Goal: Book appointment/travel/reservation

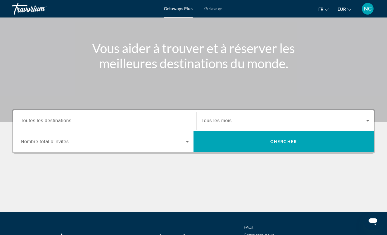
scroll to position [53, 0]
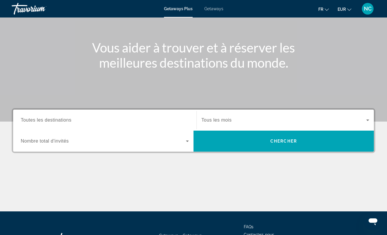
click at [87, 121] on input "Destination Toutes les destinations" at bounding box center [105, 120] width 168 height 7
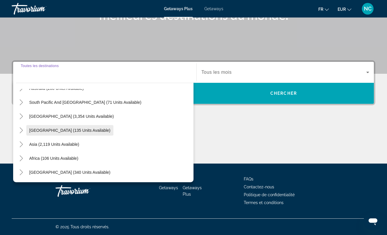
scroll to position [95, 0]
click at [20, 171] on icon "Toggle Middle East (340 units available)" at bounding box center [21, 173] width 6 height 6
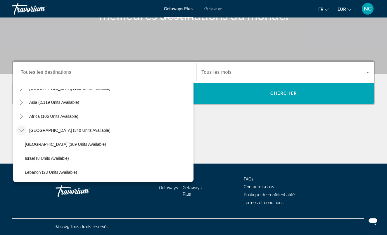
scroll to position [137, 0]
click at [20, 118] on icon "Toggle Africa (106 units available)" at bounding box center [21, 117] width 6 height 6
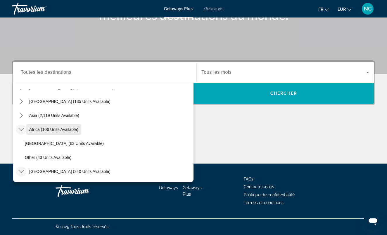
scroll to position [121, 0]
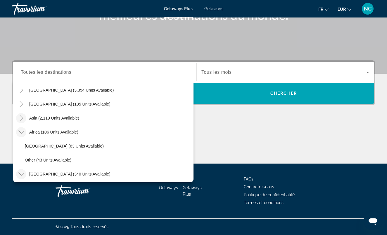
click at [18, 117] on icon "Toggle Asia (2,119 units available)" at bounding box center [21, 118] width 6 height 6
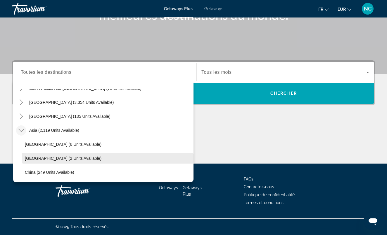
scroll to position [105, 0]
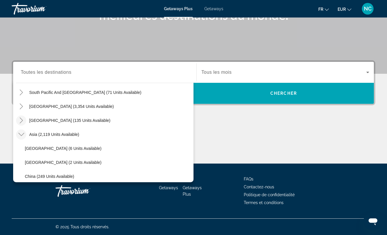
click at [20, 119] on icon "Toggle Central America (135 units available)" at bounding box center [21, 121] width 6 height 6
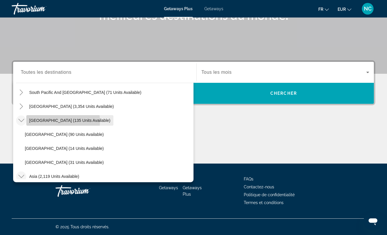
click at [53, 122] on span "[GEOGRAPHIC_DATA] (135 units available)" at bounding box center [69, 120] width 81 height 5
type input "**********"
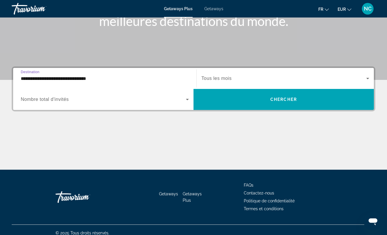
scroll to position [94, 0]
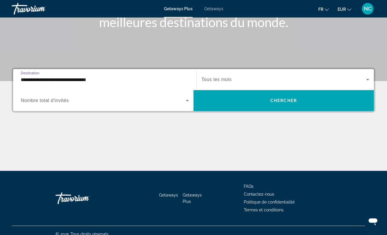
click at [214, 13] on div "Getaways Plus Getaways fr English Español Français Italiano Português русский E…" at bounding box center [193, 8] width 387 height 15
click at [212, 9] on span "Getaways" at bounding box center [213, 8] width 19 height 5
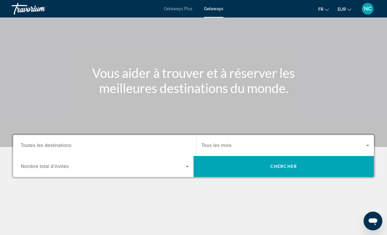
click at [103, 146] on input "Destination Toutes les destinations" at bounding box center [105, 146] width 168 height 7
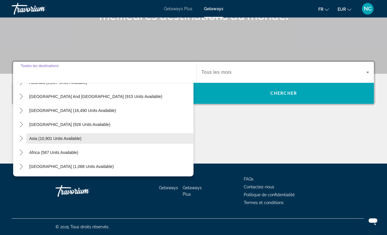
scroll to position [95, 0]
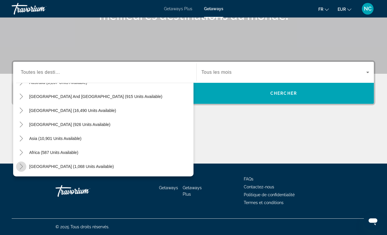
click at [20, 166] on icon "Toggle Middle East (1,068 units available)" at bounding box center [21, 167] width 6 height 6
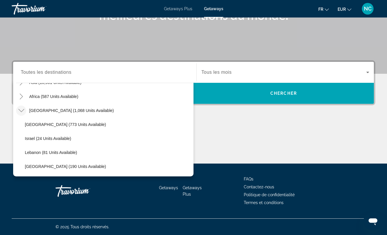
scroll to position [151, 0]
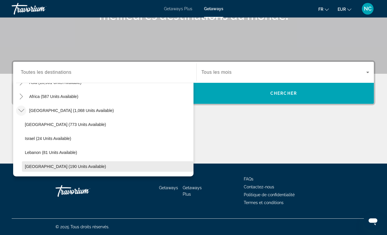
click at [38, 166] on span "[GEOGRAPHIC_DATA] (190 units available)" at bounding box center [65, 166] width 81 height 5
type input "**********"
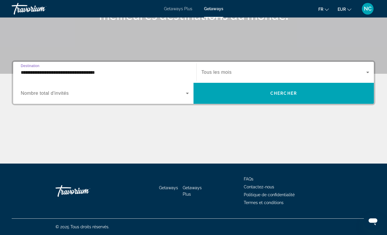
click at [211, 69] on span "Search widget" at bounding box center [283, 72] width 165 height 7
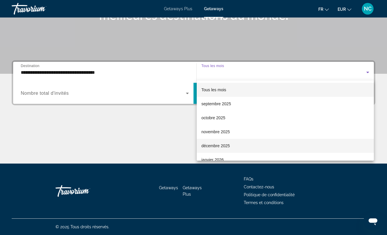
click at [213, 148] on span "décembre 2025" at bounding box center [215, 146] width 28 height 7
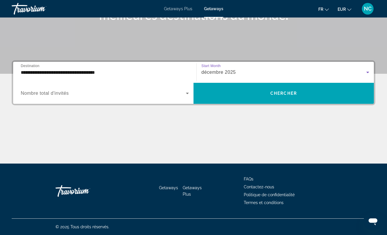
click at [186, 92] on icon "Search widget" at bounding box center [187, 93] width 7 height 7
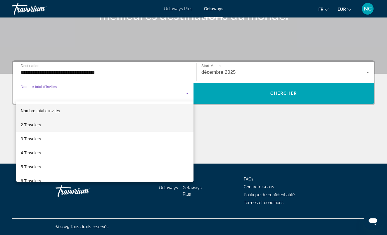
click at [149, 122] on mat-option "2 Travelers" at bounding box center [104, 125] width 177 height 14
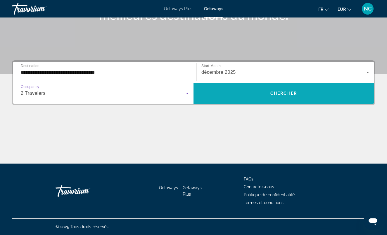
click at [236, 93] on span "Search widget" at bounding box center [283, 93] width 180 height 14
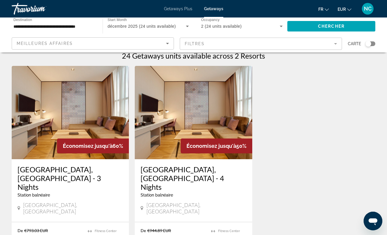
scroll to position [3, 0]
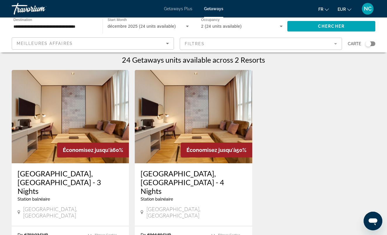
click at [224, 133] on img "Main content" at bounding box center [193, 116] width 117 height 93
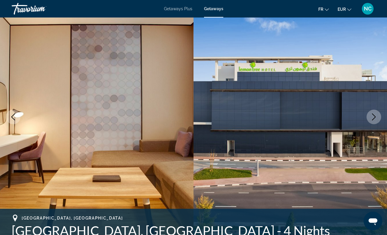
scroll to position [41, 0]
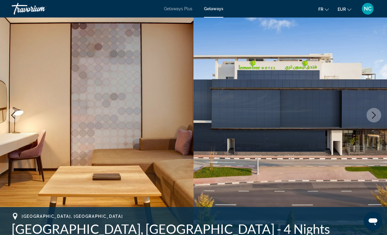
click at [376, 115] on icon "Next image" at bounding box center [373, 115] width 7 height 7
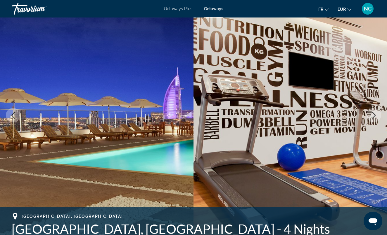
click at [376, 115] on icon "Next image" at bounding box center [373, 115] width 7 height 7
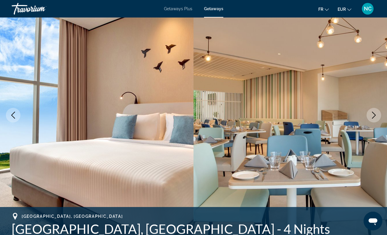
click at [376, 115] on icon "Next image" at bounding box center [373, 115] width 7 height 7
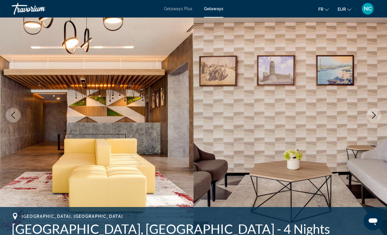
click at [376, 115] on icon "Next image" at bounding box center [373, 115] width 7 height 7
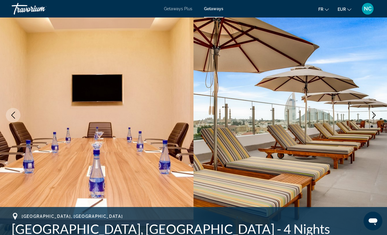
click at [376, 115] on icon "Next image" at bounding box center [373, 115] width 7 height 7
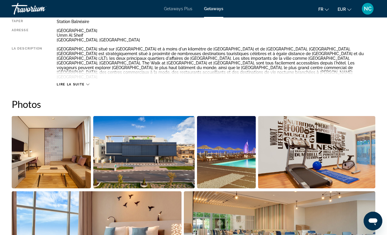
scroll to position [329, 0]
